Goal: Task Accomplishment & Management: Use online tool/utility

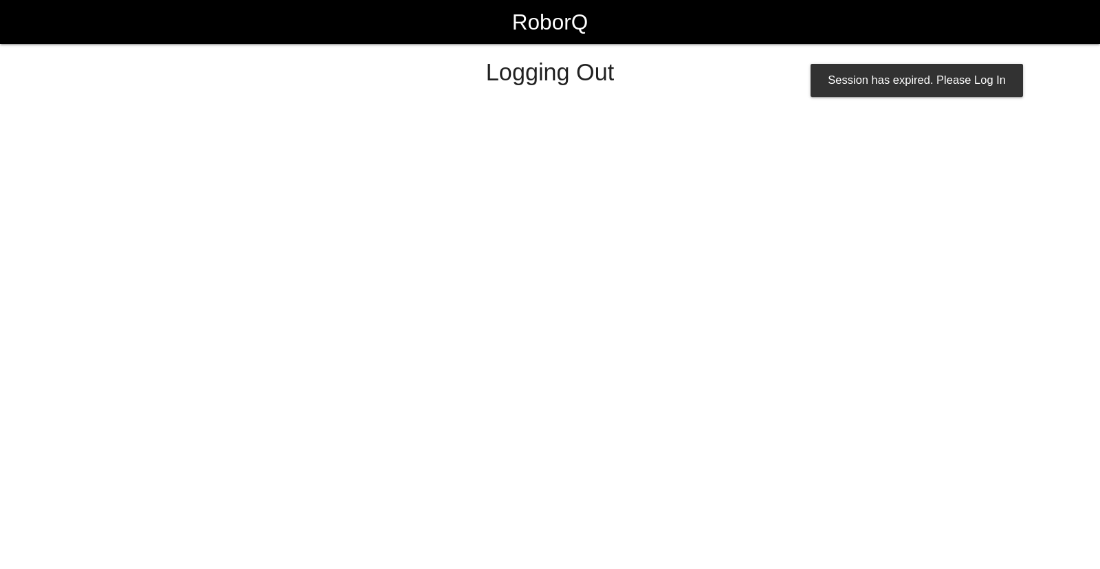
select select "Supervisor"
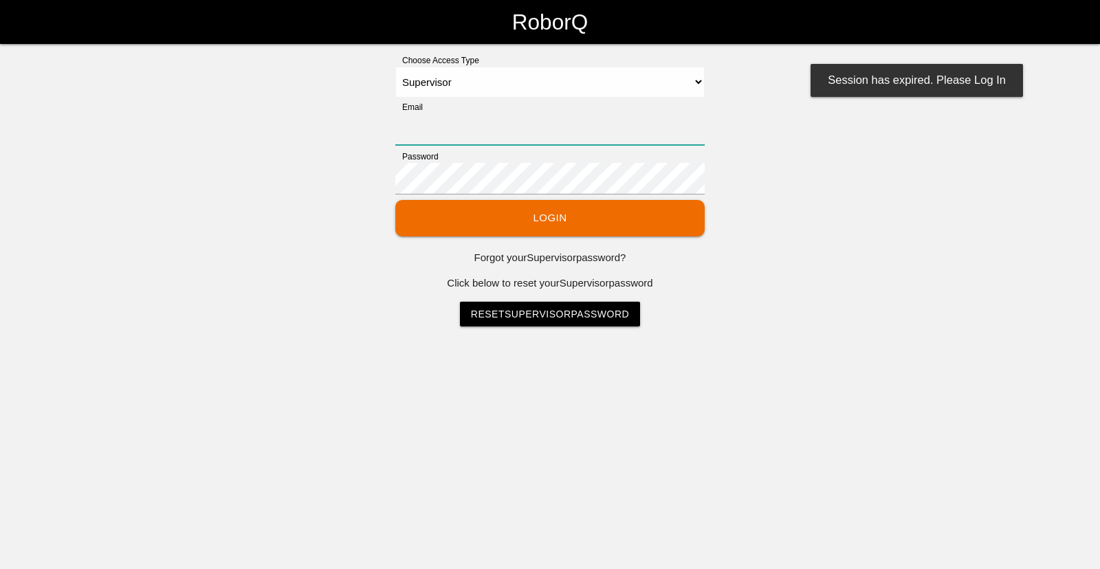
type input "[EMAIL_ADDRESS][DOMAIN_NAME]"
click at [631, 212] on button "Login" at bounding box center [549, 218] width 309 height 36
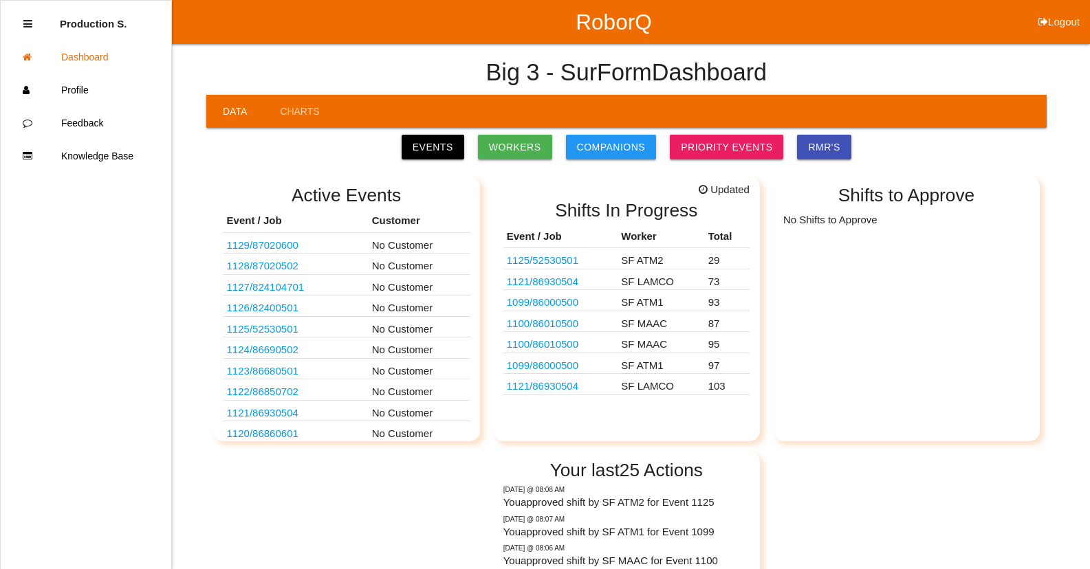
click at [560, 279] on link "1121 / 86930504" at bounding box center [543, 282] width 72 height 12
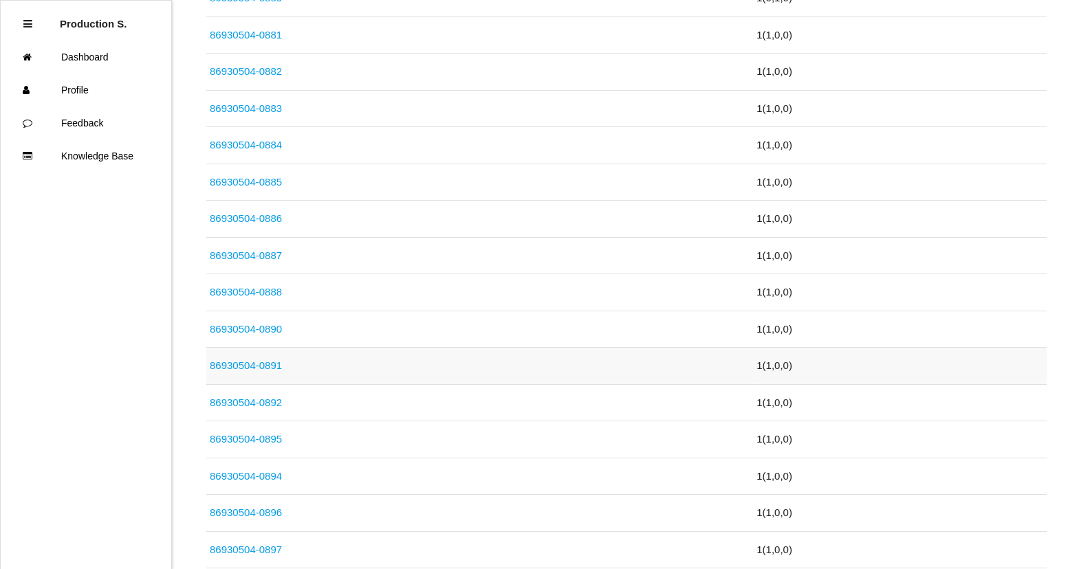
scroll to position [825, 0]
click at [270, 481] on link "86930504-0894" at bounding box center [246, 476] width 72 height 12
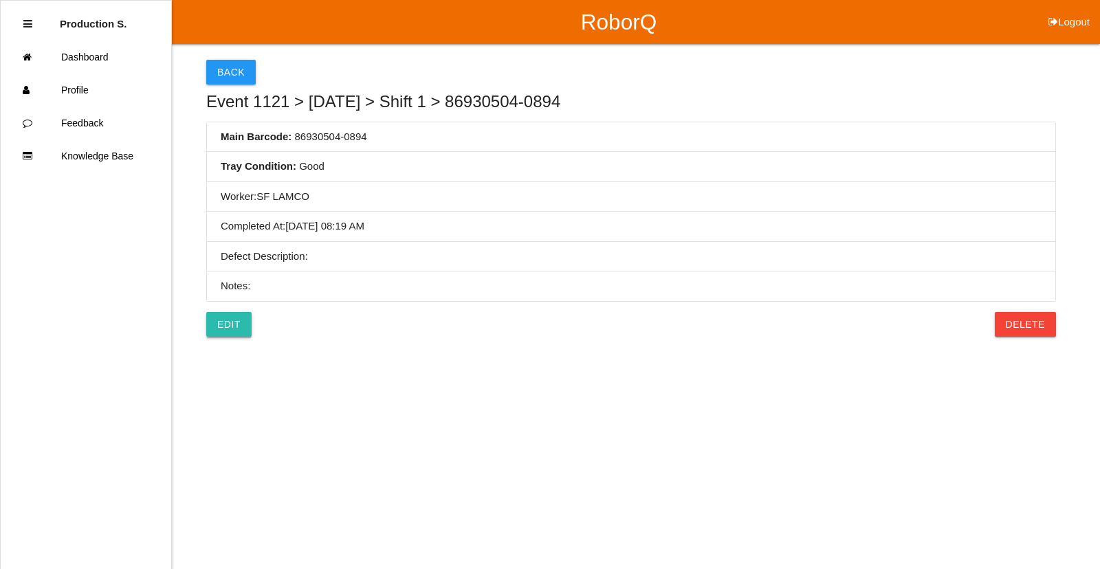
click at [237, 324] on link "Edit" at bounding box center [228, 324] width 45 height 25
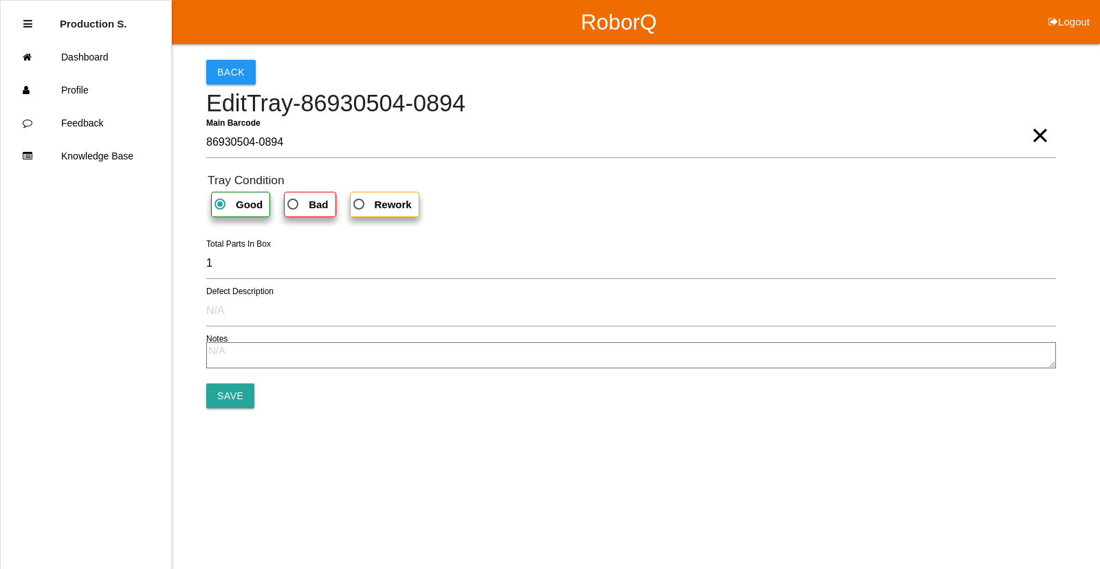
click at [292, 206] on span "Bad" at bounding box center [306, 204] width 43 height 17
click at [292, 205] on input "Bad" at bounding box center [289, 200] width 9 height 9
radio input "true"
click at [229, 396] on input "Save" at bounding box center [230, 396] width 48 height 25
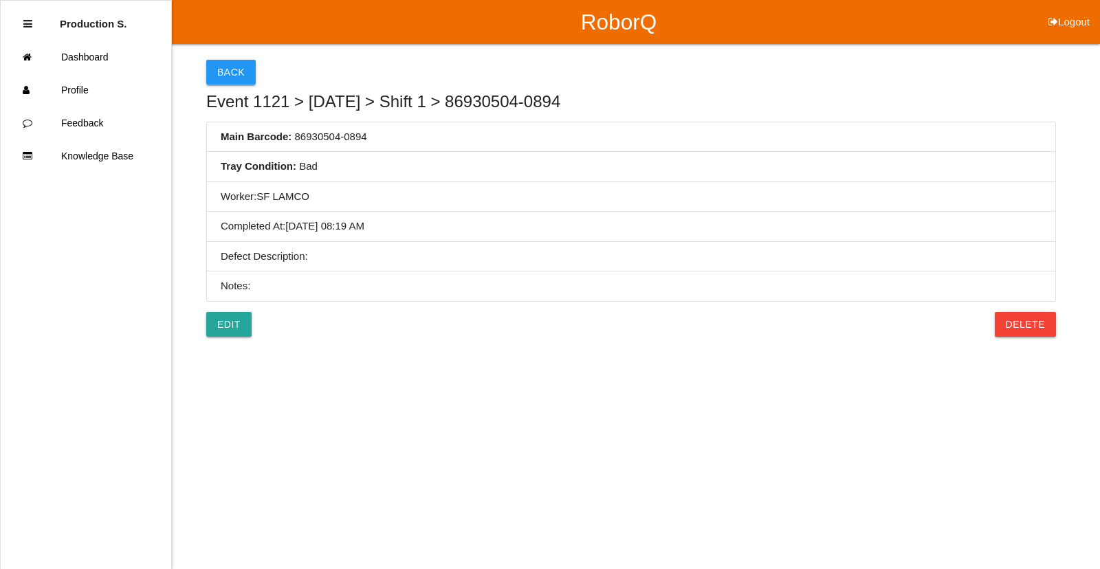
click at [221, 72] on button "Back" at bounding box center [231, 72] width 50 height 25
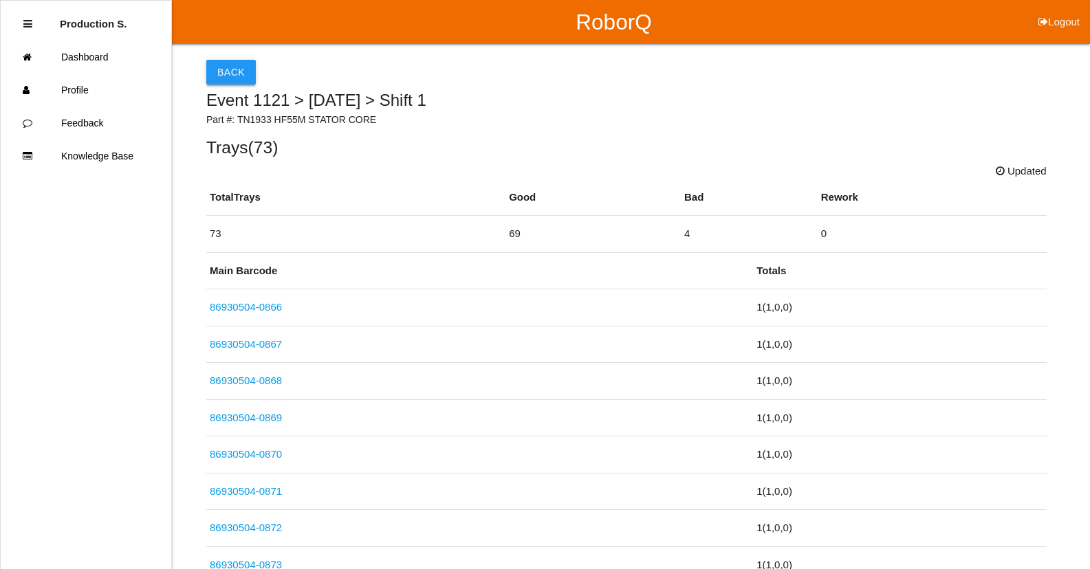
click at [231, 76] on button "Back" at bounding box center [231, 72] width 50 height 25
